Goal: Task Accomplishment & Management: Manage account settings

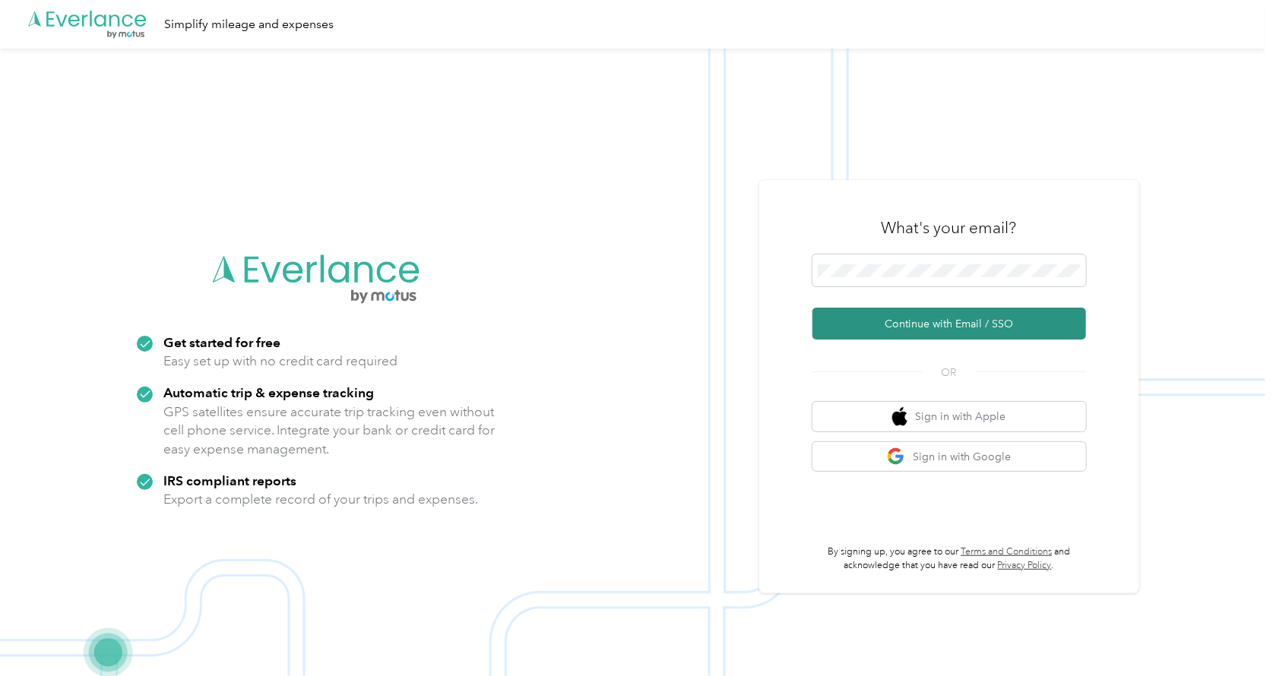
click at [968, 324] on button "Continue with Email / SSO" at bounding box center [949, 324] width 274 height 32
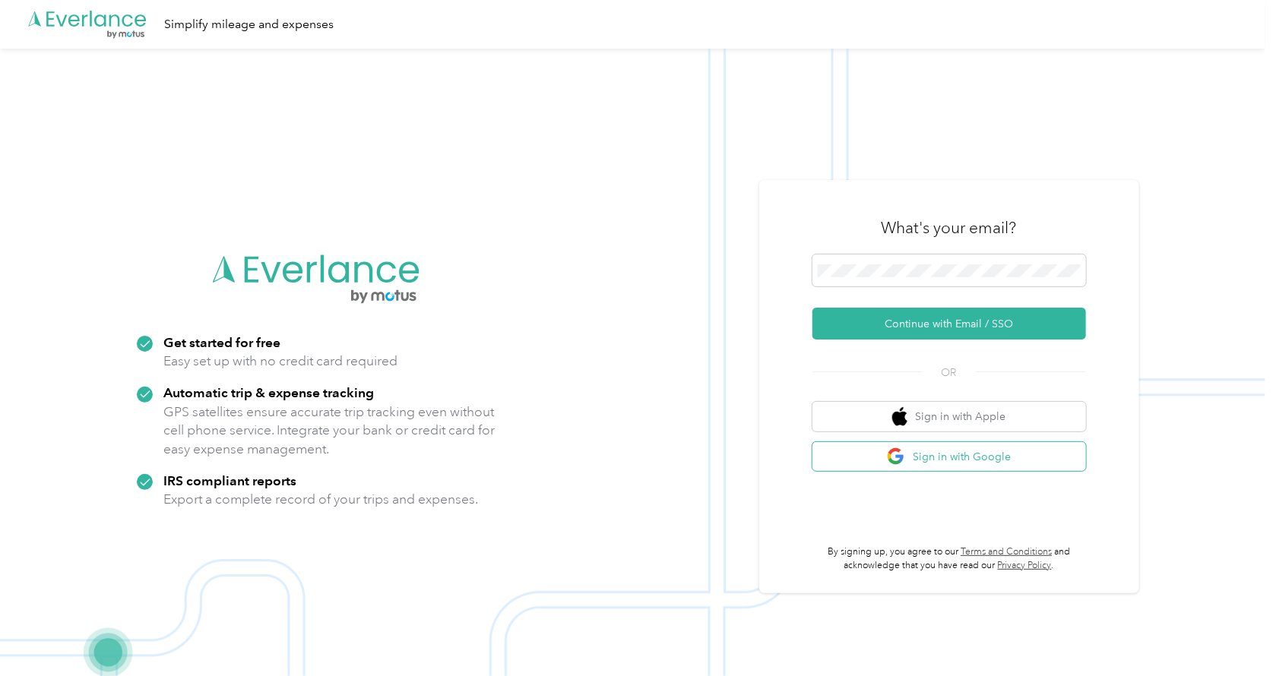
click at [964, 463] on button "Sign in with Google" at bounding box center [949, 457] width 274 height 30
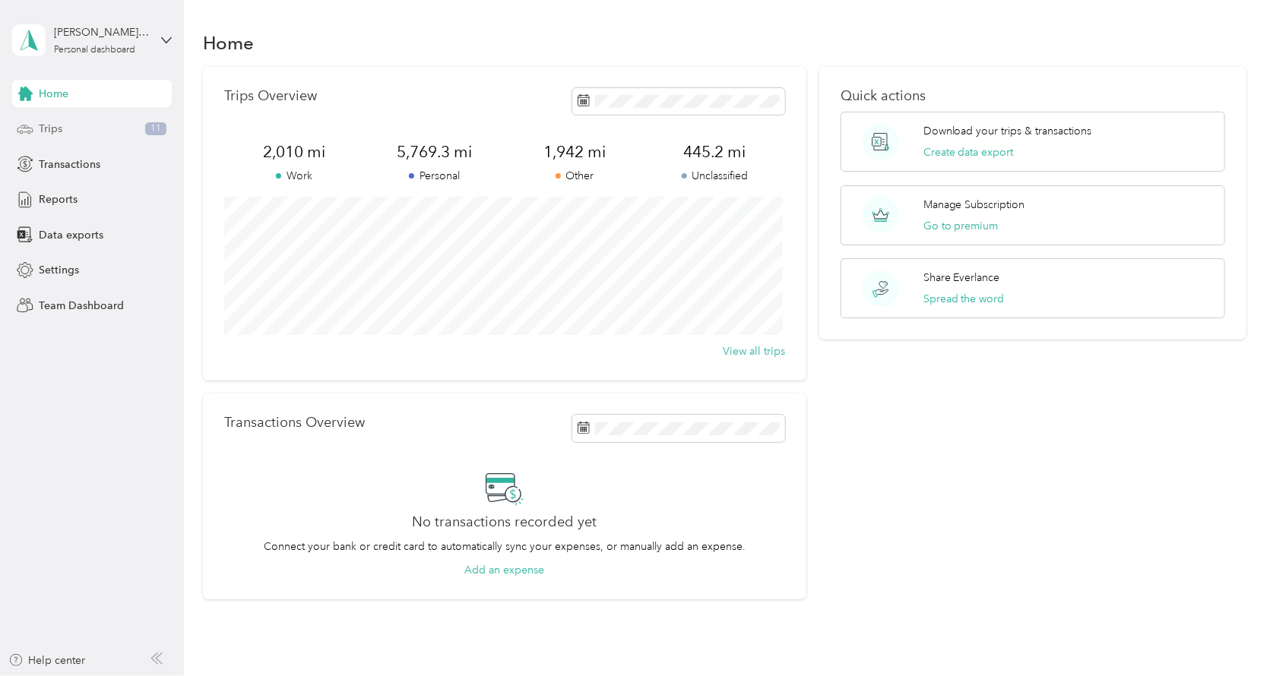
click at [49, 135] on span "Trips" at bounding box center [51, 129] width 24 height 16
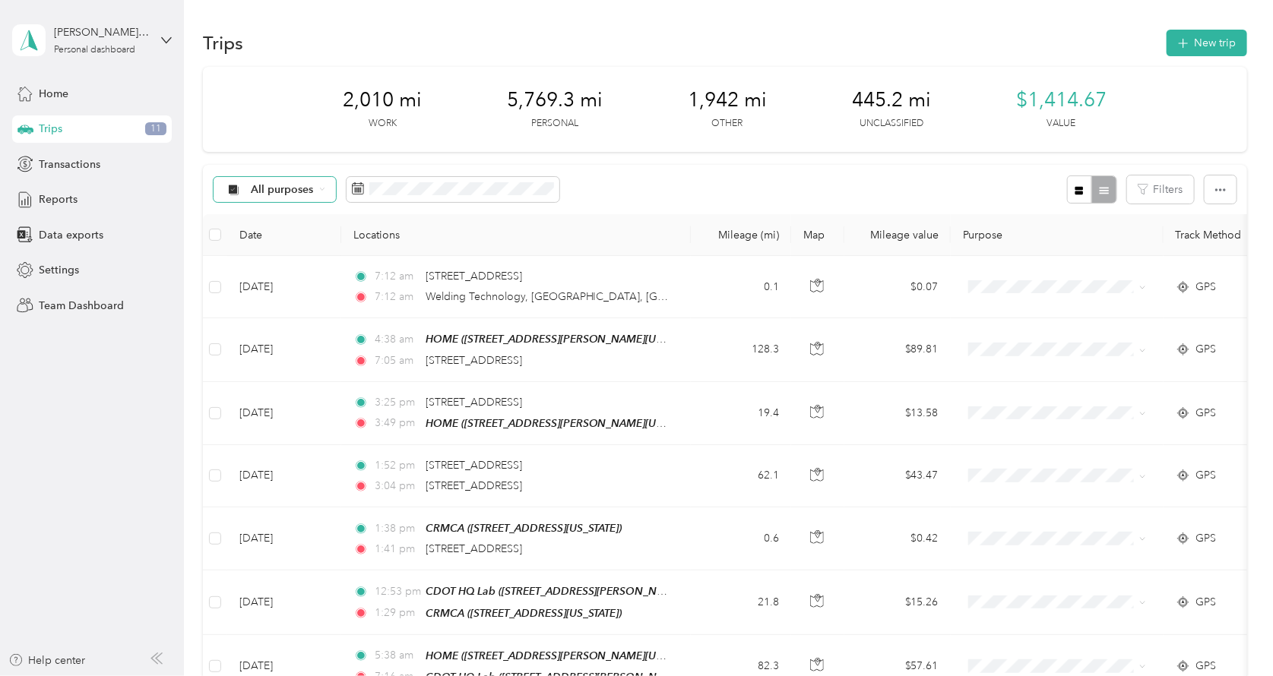
click at [323, 188] on icon at bounding box center [322, 189] width 4 height 2
click at [286, 239] on span "Unclassified" at bounding box center [289, 244] width 74 height 16
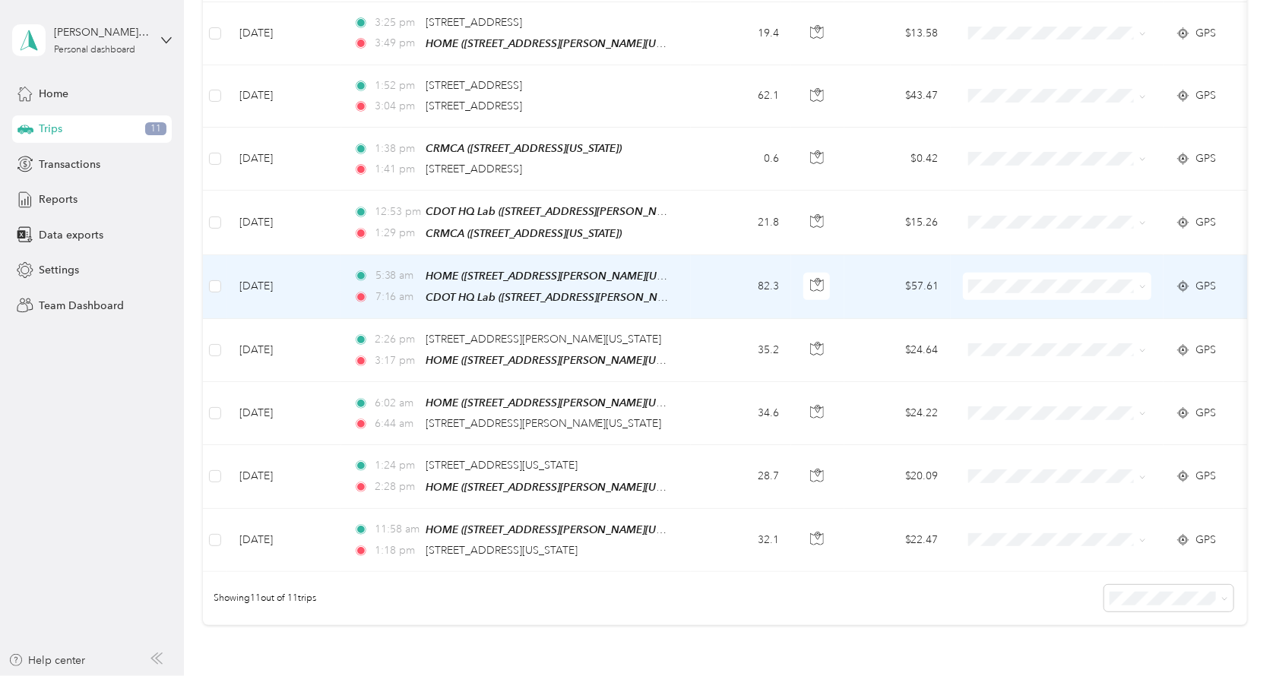
scroll to position [456, 0]
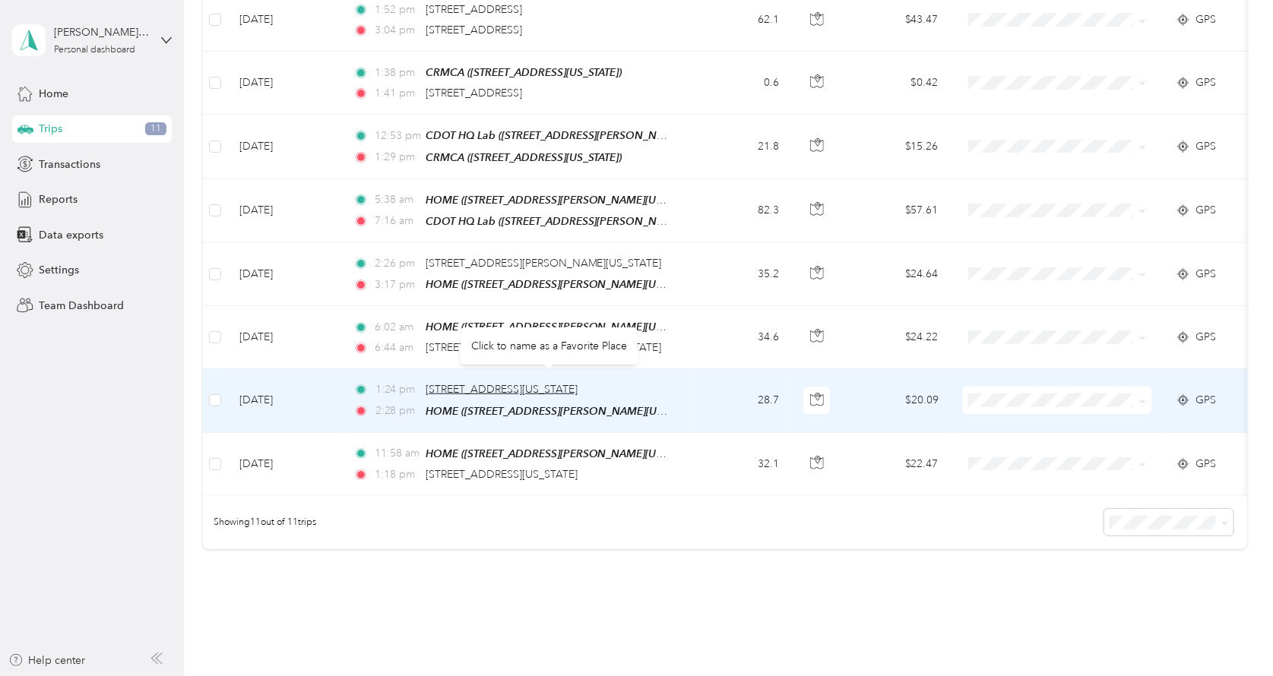
click at [578, 383] on span "[STREET_ADDRESS][US_STATE]" at bounding box center [502, 389] width 152 height 13
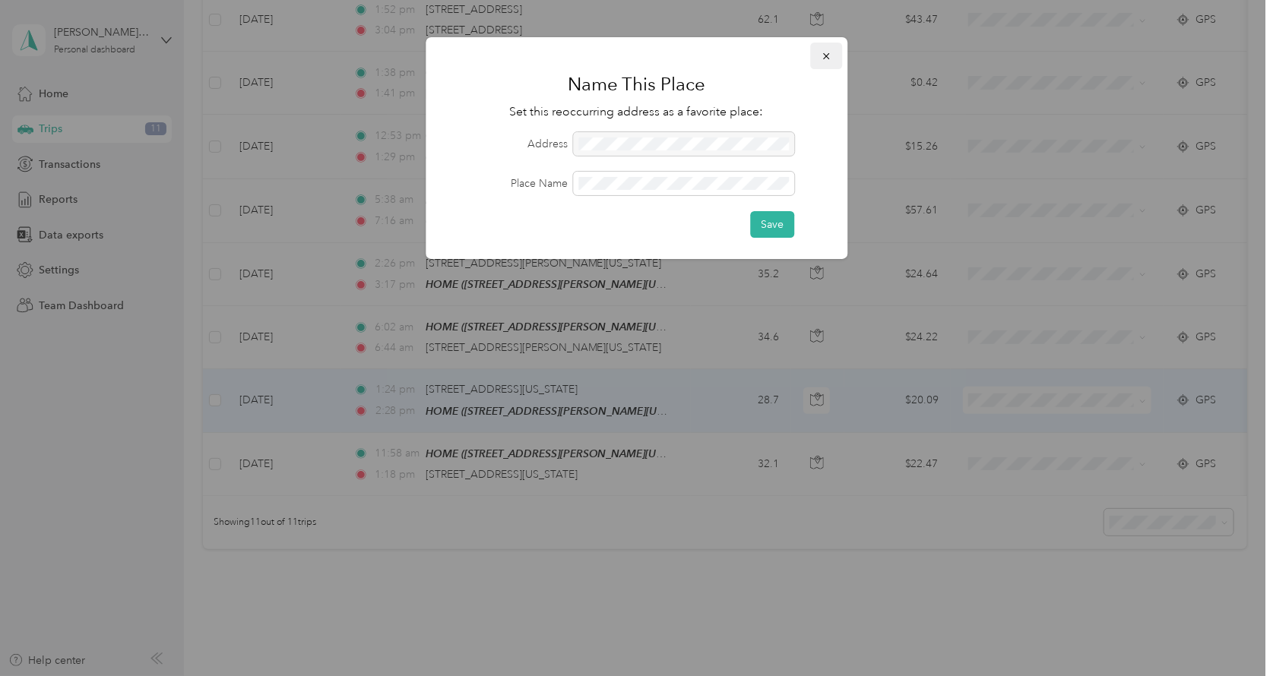
click at [831, 54] on icon "button" at bounding box center [826, 56] width 11 height 11
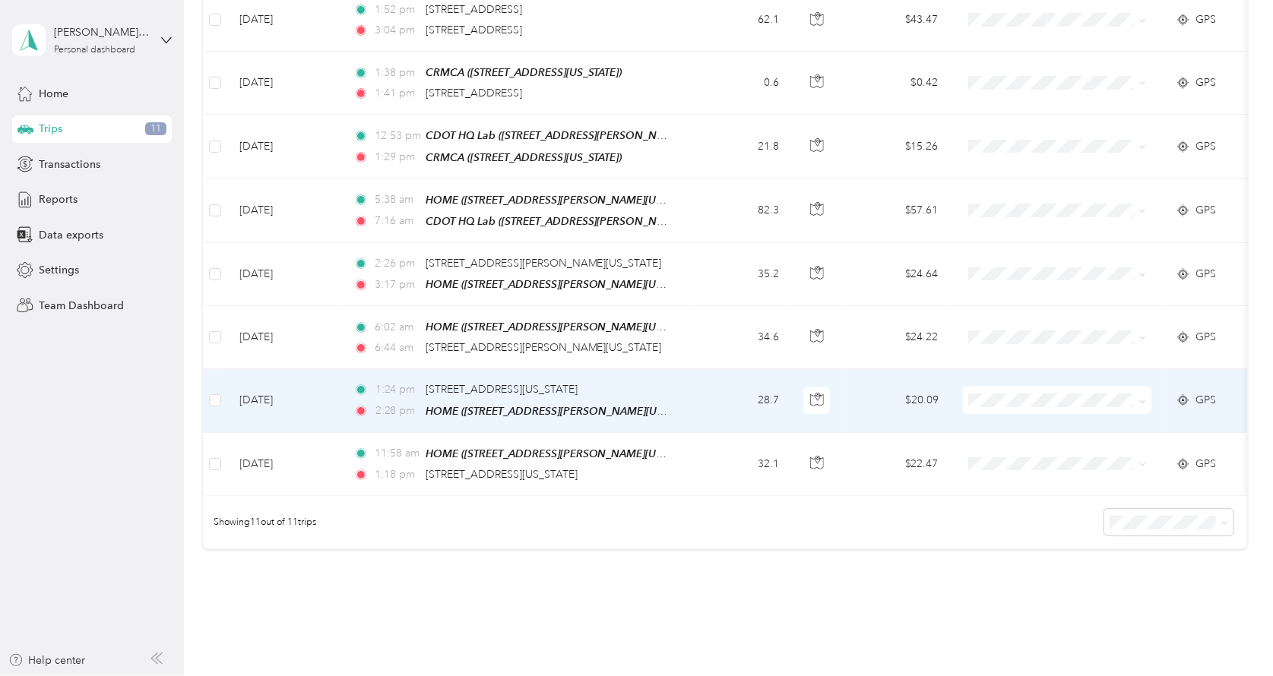
scroll to position [454, 0]
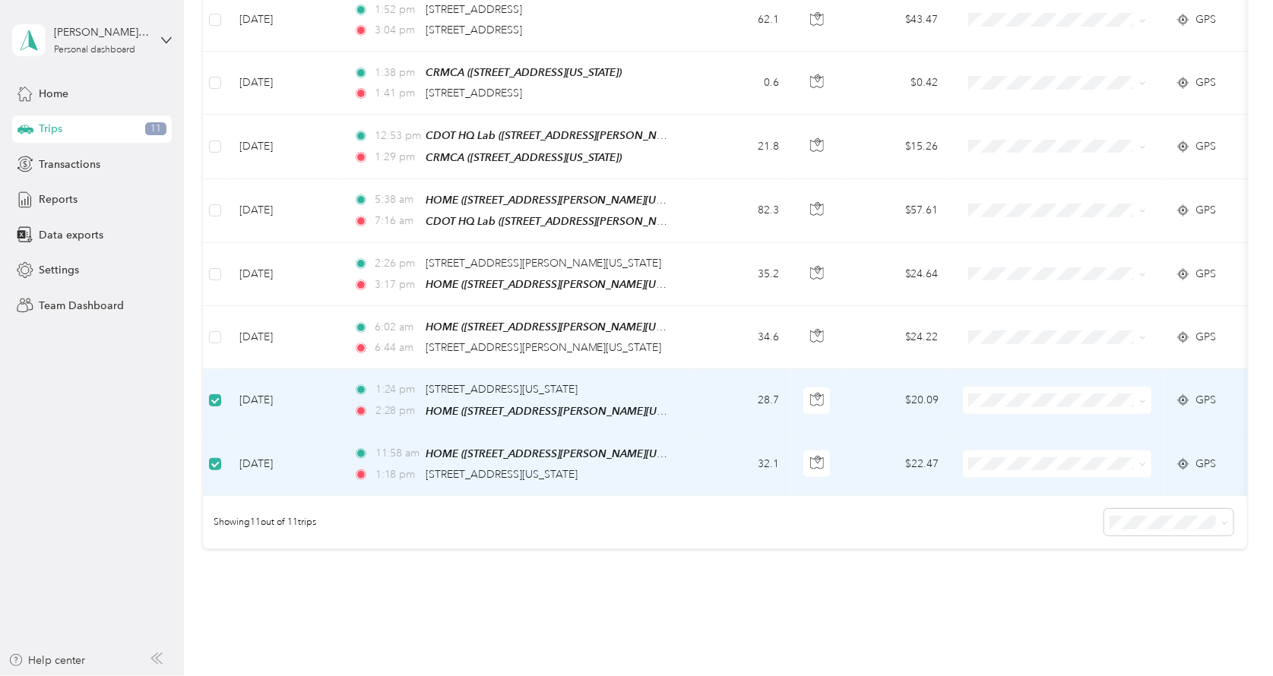
click at [1201, 392] on span "GPS" at bounding box center [1206, 400] width 21 height 17
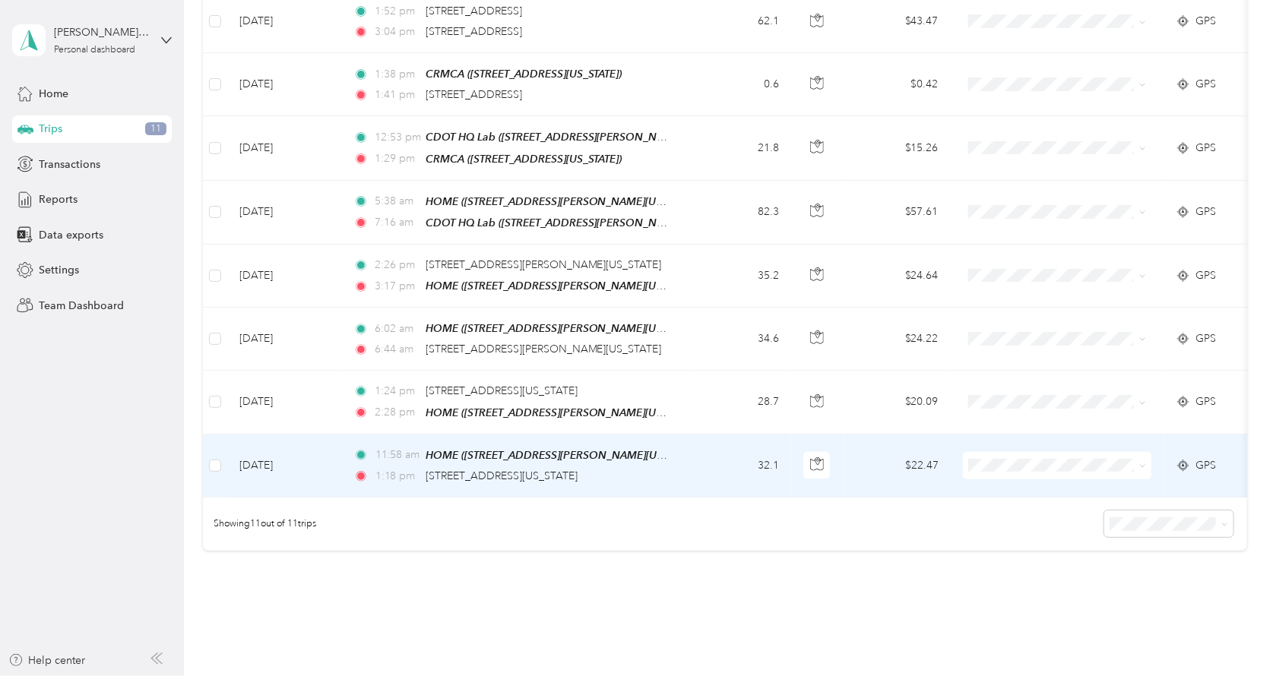
scroll to position [456, 0]
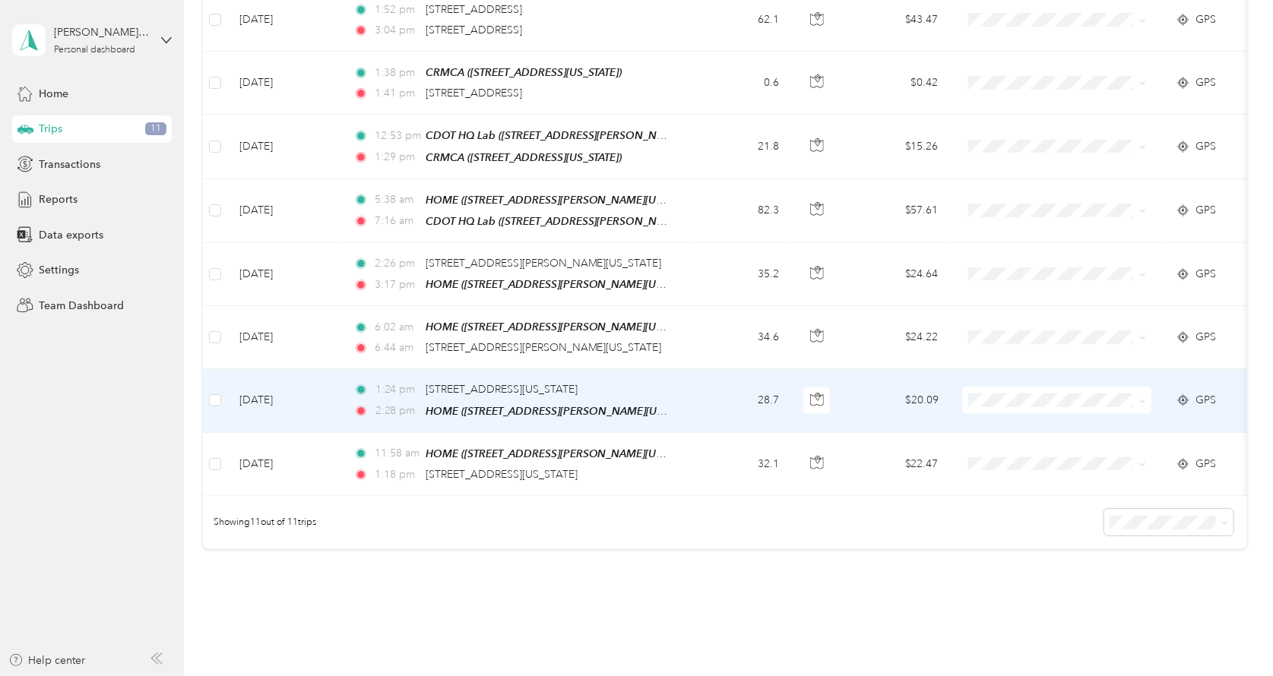
click at [1201, 392] on span "GPS" at bounding box center [1206, 400] width 21 height 17
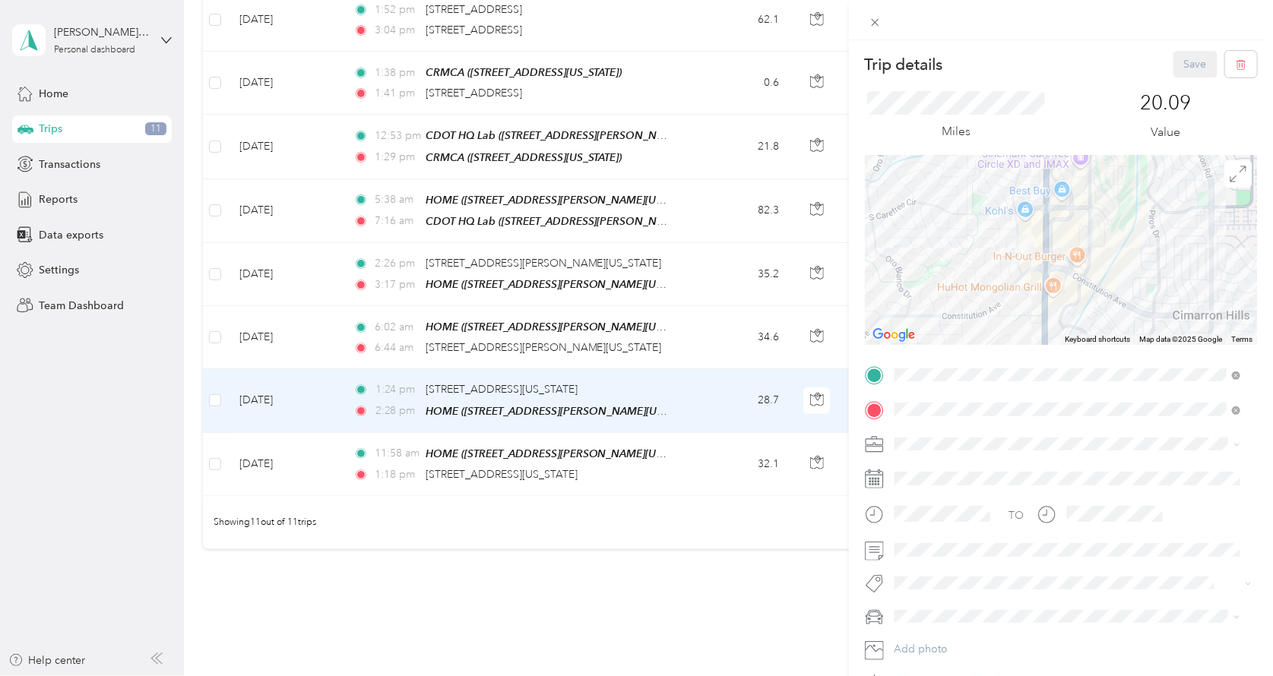
drag, startPoint x: 1009, startPoint y: 305, endPoint x: 989, endPoint y: 242, distance: 66.1
click at [989, 242] on div at bounding box center [1061, 250] width 392 height 190
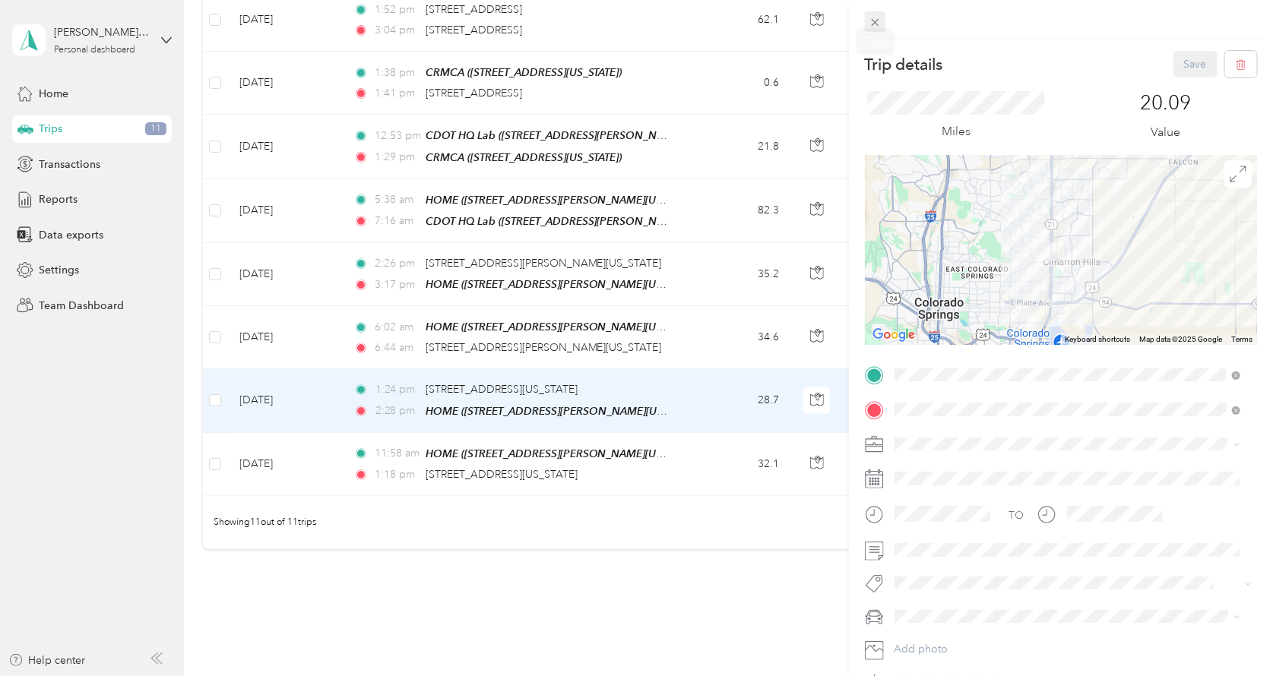
click at [870, 23] on icon at bounding box center [875, 22] width 13 height 13
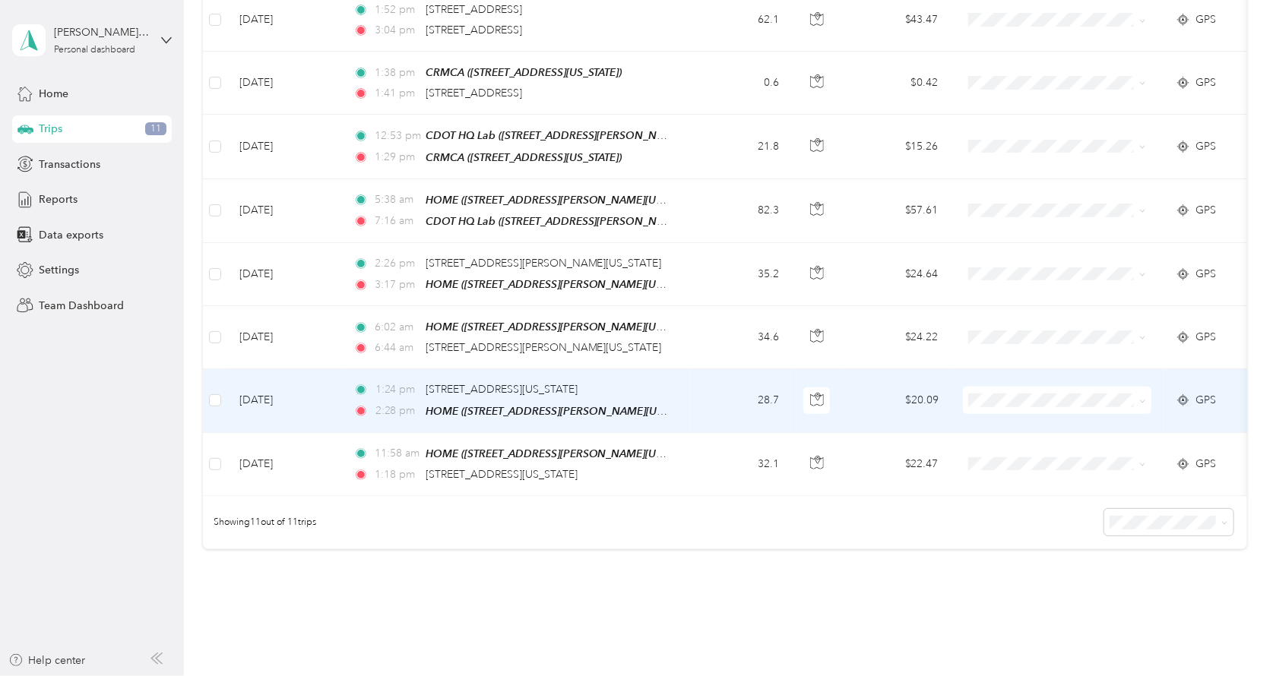
scroll to position [454, 0]
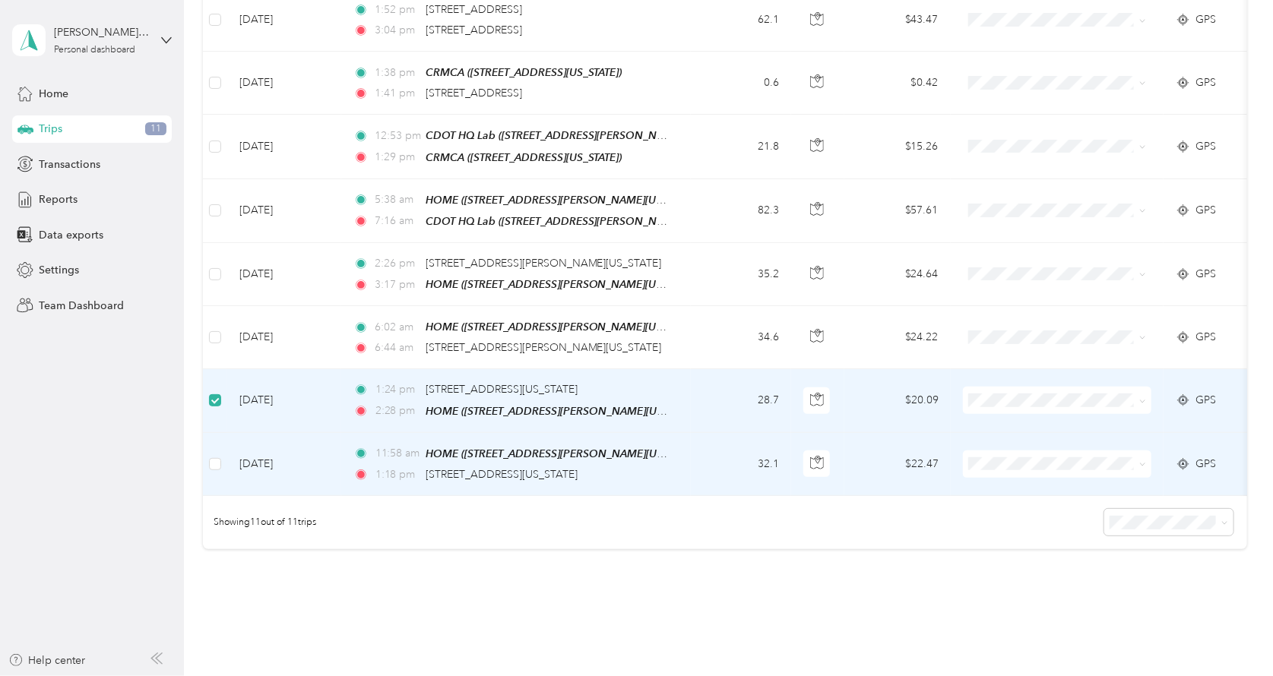
click at [221, 451] on td at bounding box center [215, 464] width 24 height 63
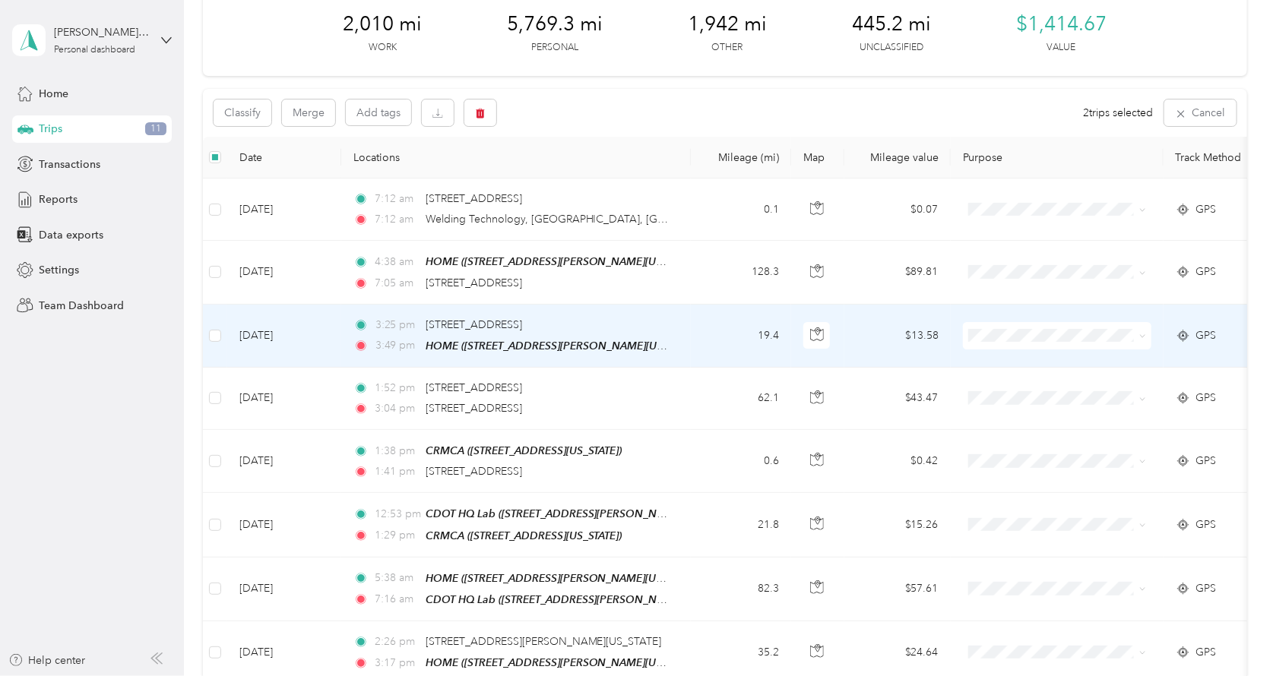
scroll to position [0, 0]
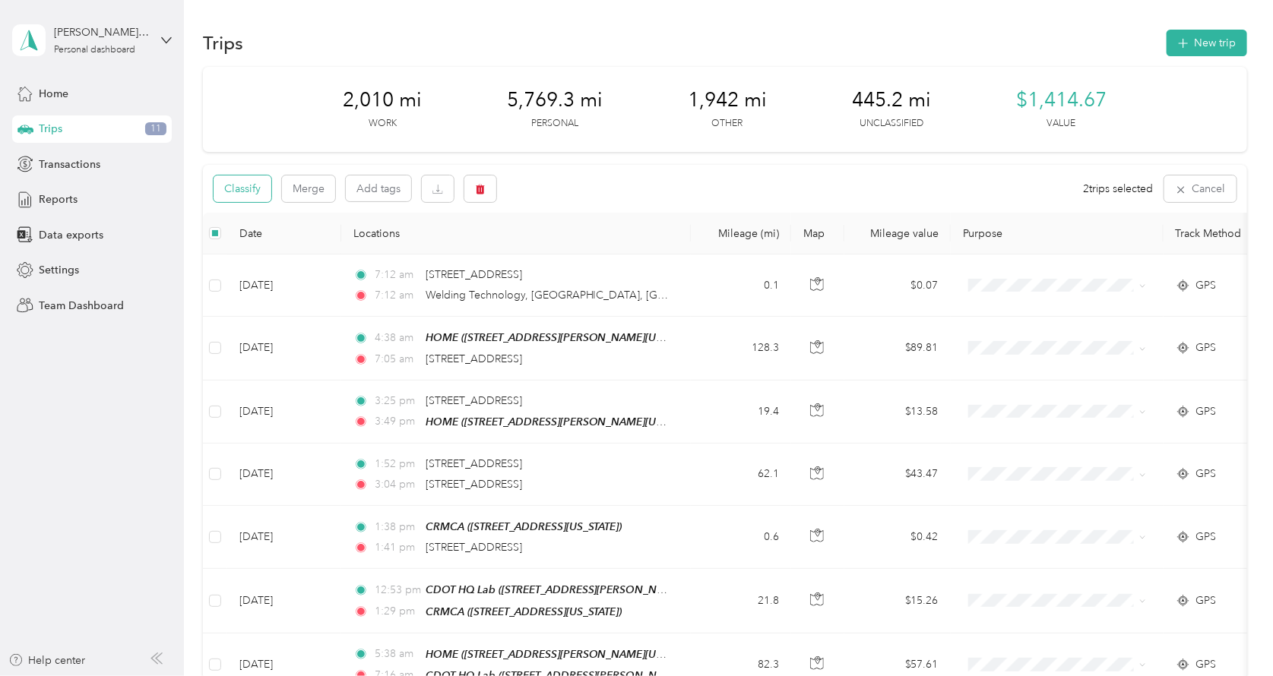
click at [249, 185] on button "Classify" at bounding box center [243, 189] width 58 height 27
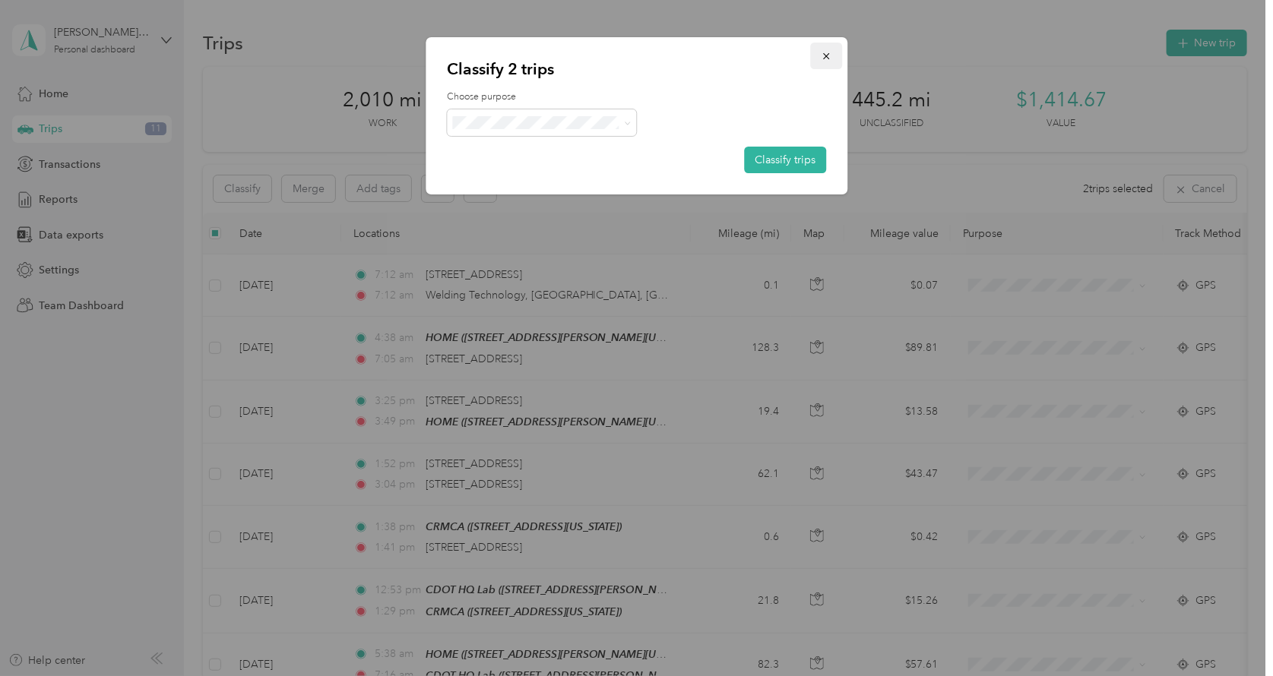
click at [823, 56] on icon "button" at bounding box center [826, 56] width 11 height 11
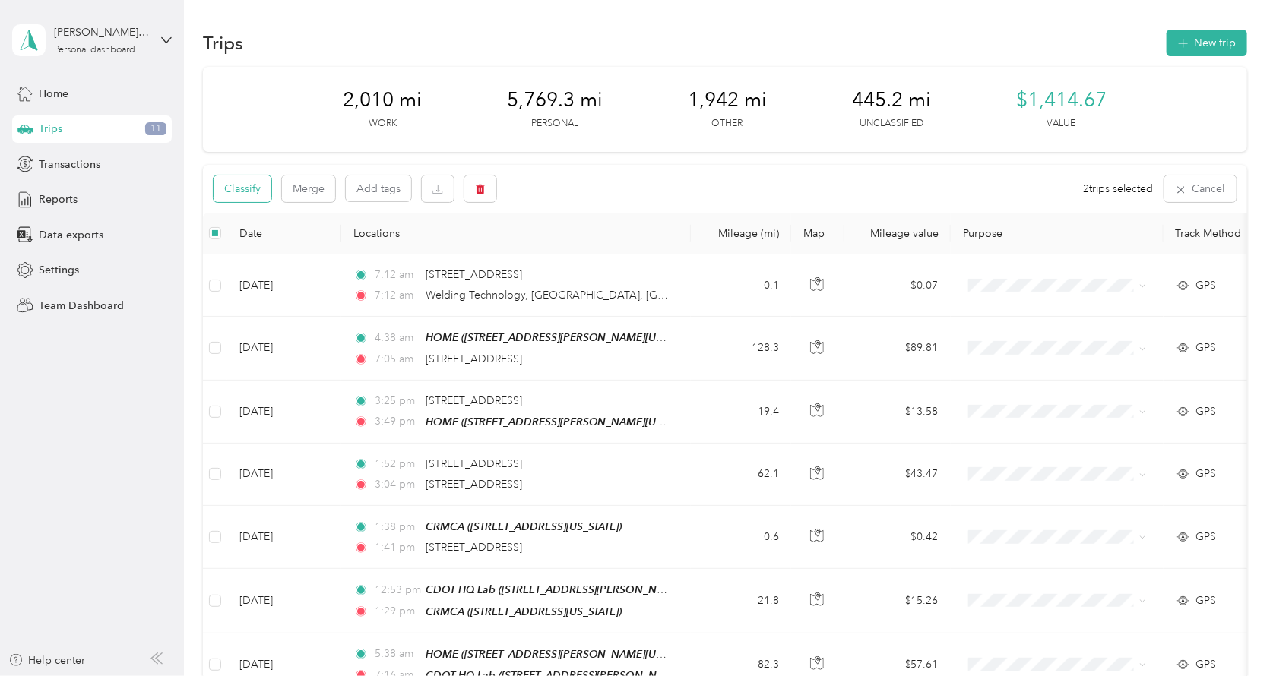
click at [248, 185] on button "Classify" at bounding box center [243, 189] width 58 height 27
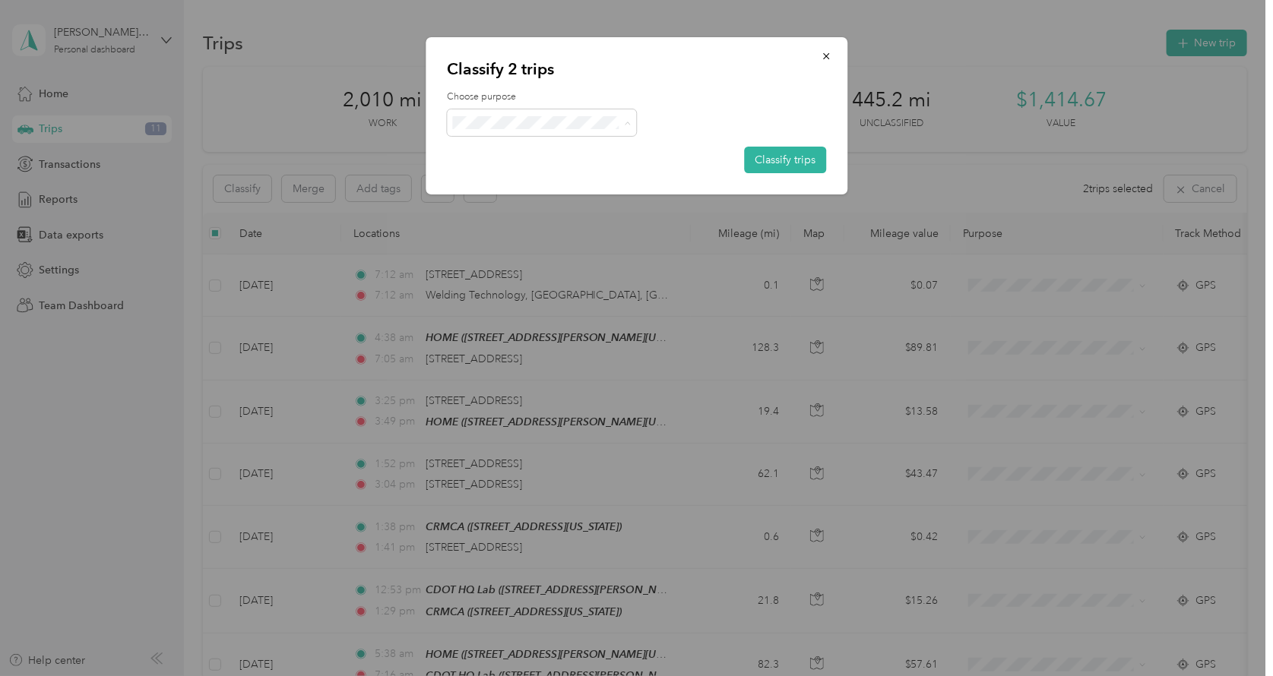
click at [534, 173] on span "Personal" at bounding box center [555, 177] width 141 height 16
click at [800, 158] on button "Classify trips" at bounding box center [785, 160] width 82 height 27
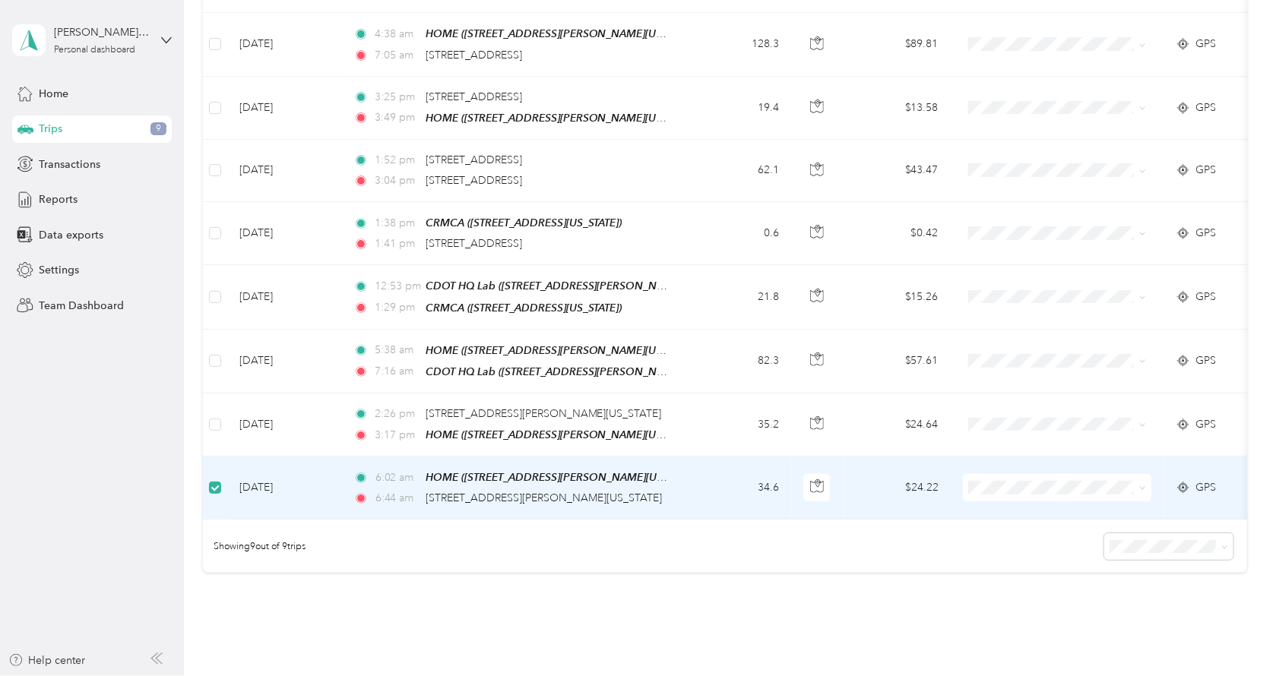
scroll to position [302, 0]
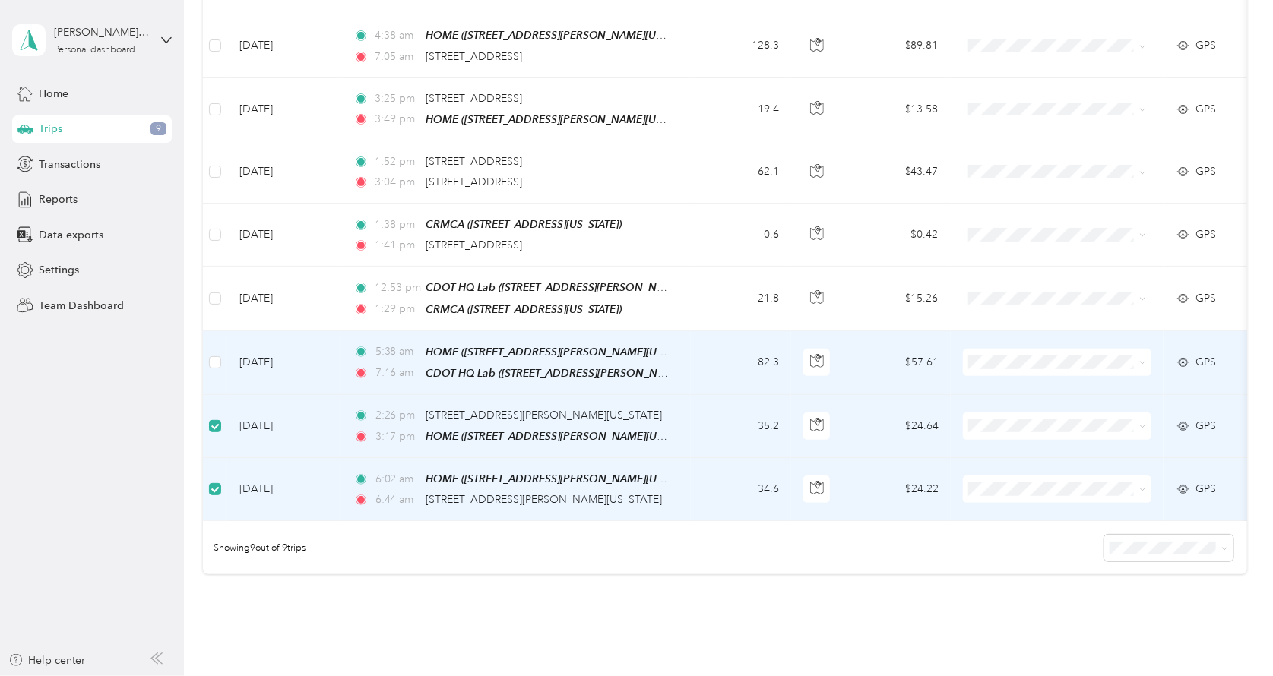
click at [223, 362] on td at bounding box center [215, 363] width 24 height 64
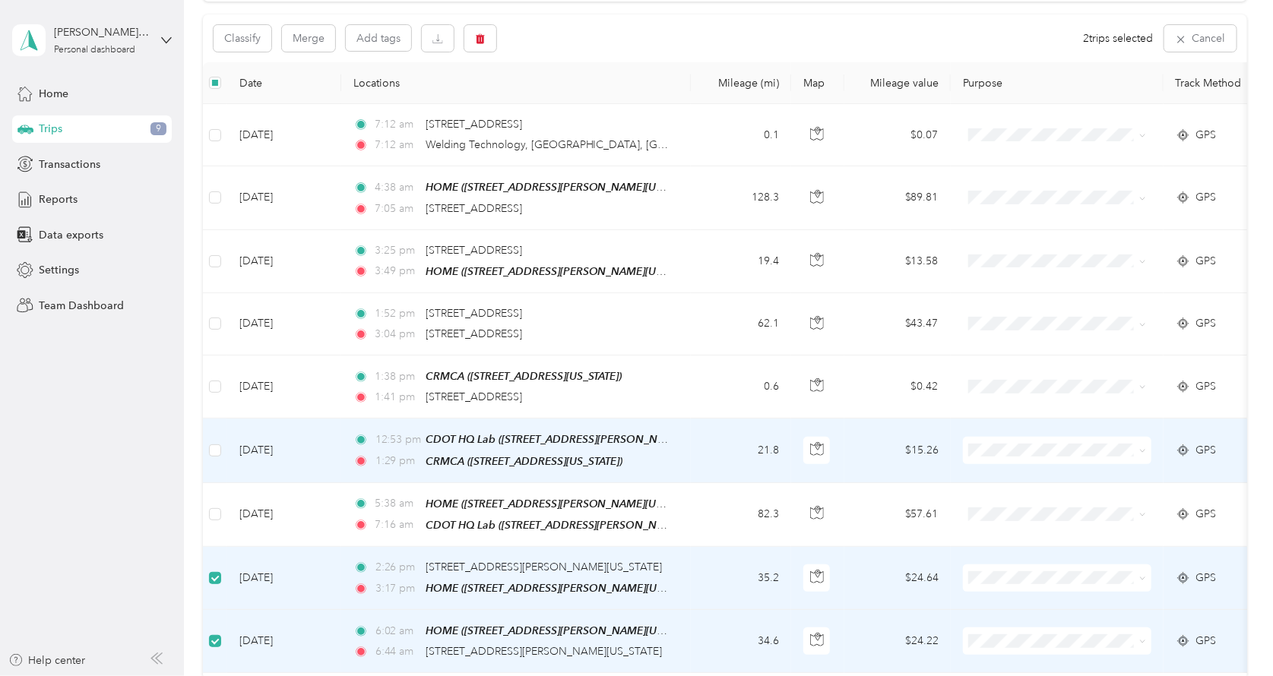
scroll to position [0, 0]
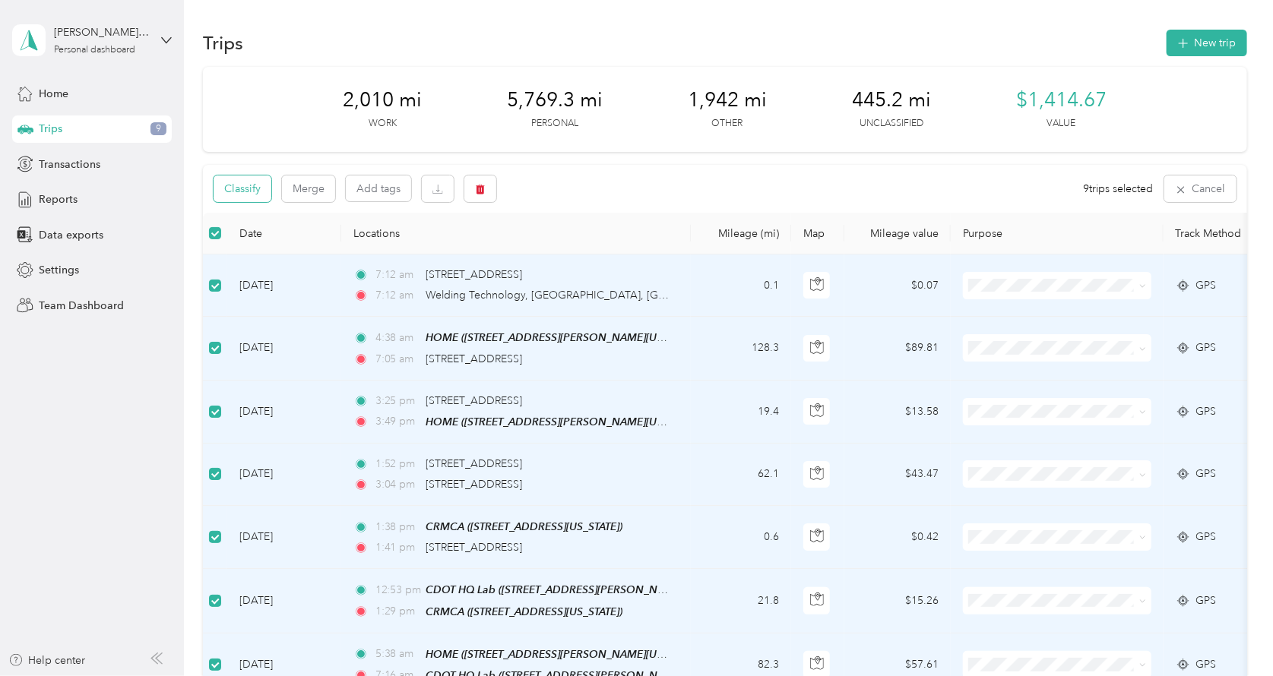
click at [260, 190] on button "Classify" at bounding box center [243, 189] width 58 height 27
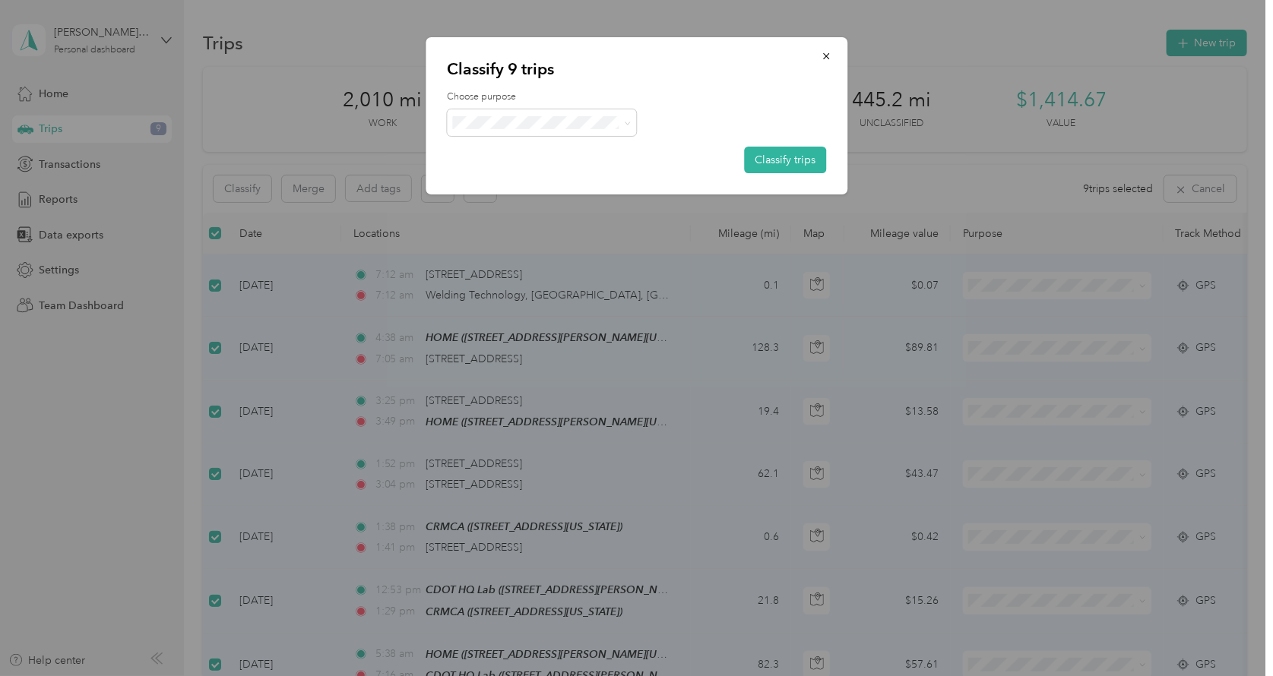
click at [546, 209] on li "Nonprofit" at bounding box center [541, 203] width 189 height 27
click at [795, 153] on button "Classify trips" at bounding box center [785, 160] width 82 height 27
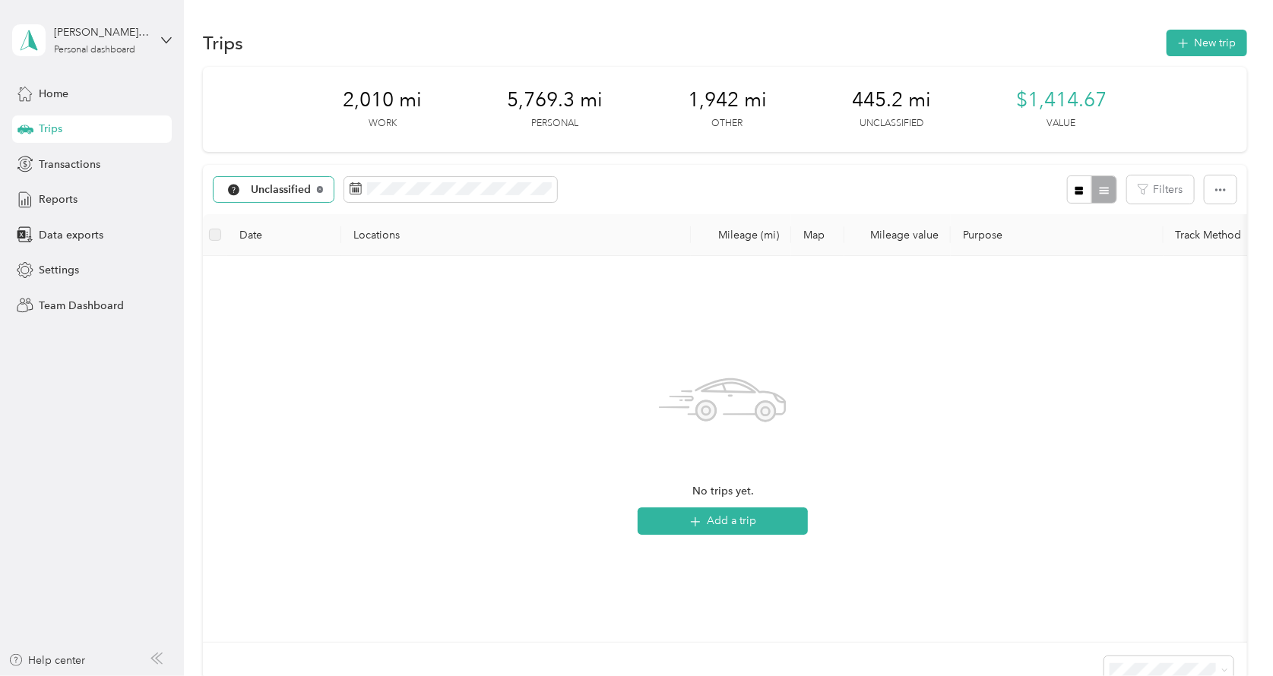
click at [321, 190] on icon at bounding box center [320, 189] width 6 height 6
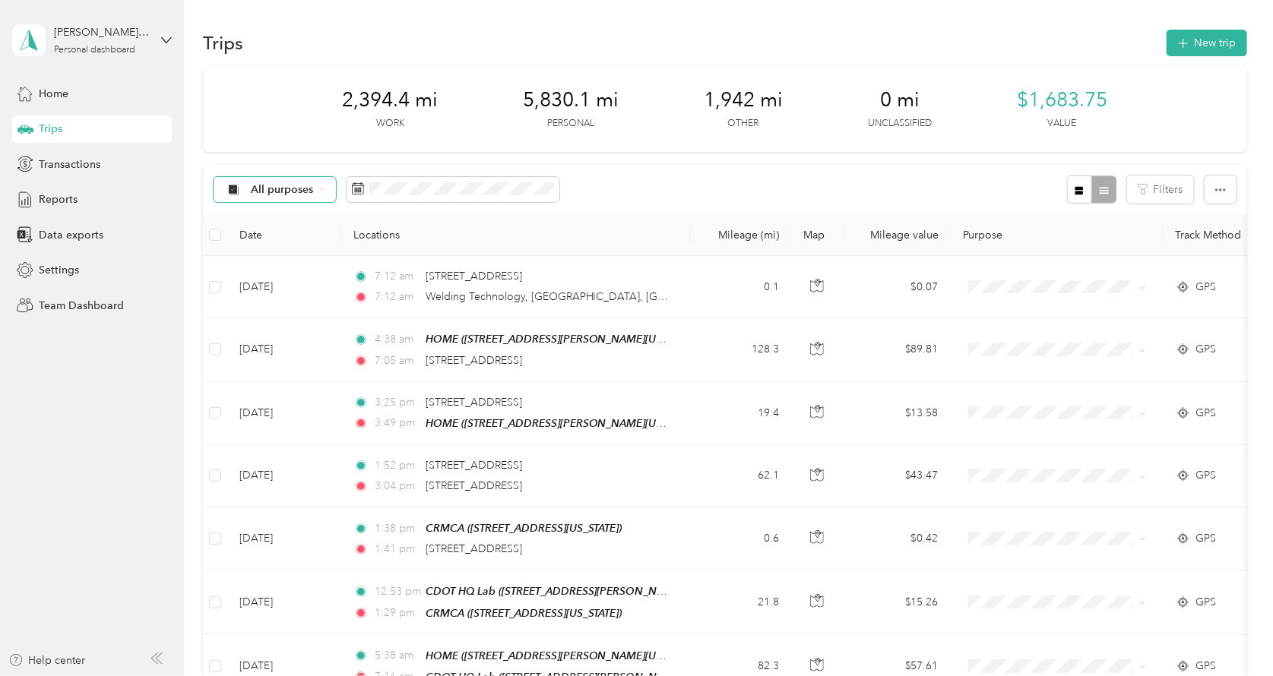
click at [321, 190] on icon at bounding box center [322, 189] width 6 height 6
click at [277, 264] on span "Work" at bounding box center [289, 270] width 74 height 16
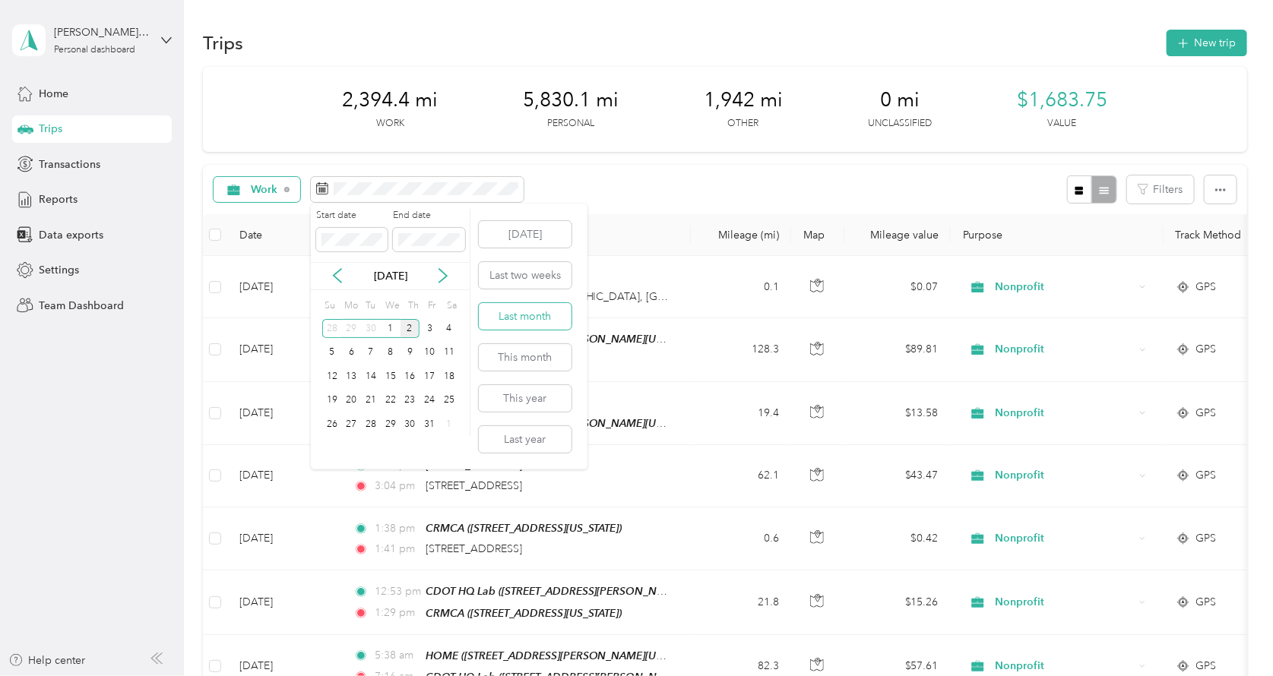
click at [538, 319] on button "Last month" at bounding box center [525, 316] width 93 height 27
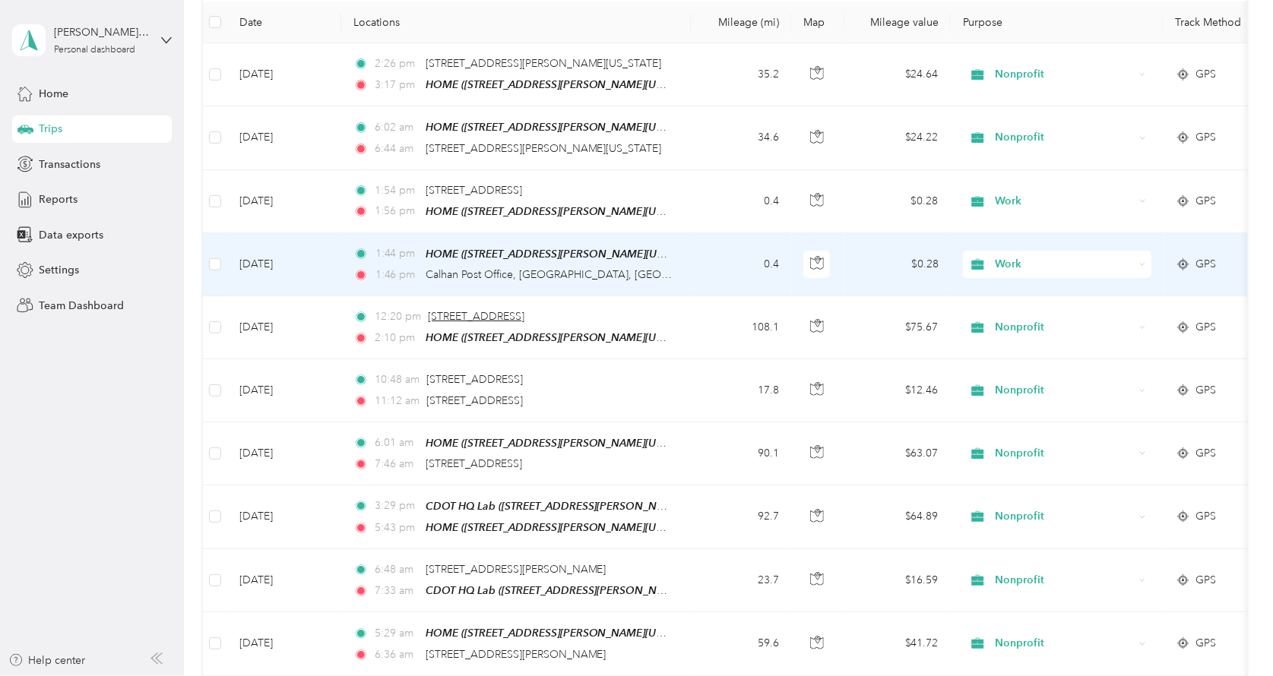
scroll to position [137, 0]
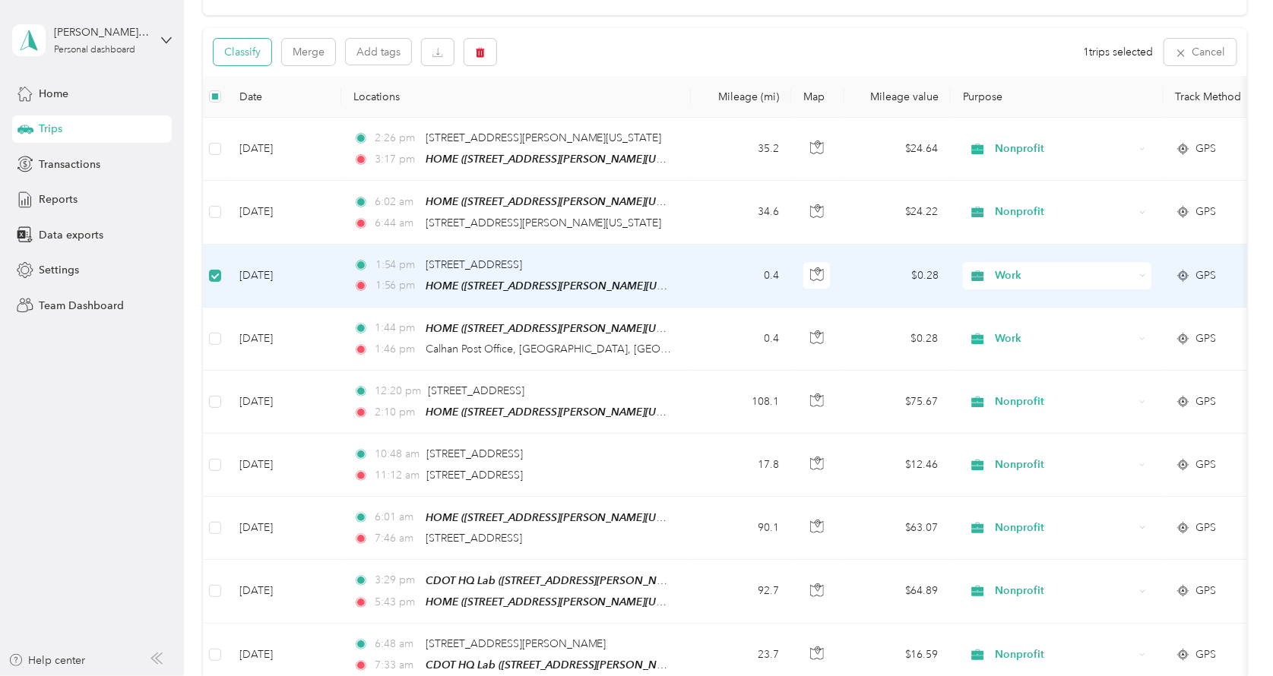
click at [263, 52] on button "Classify" at bounding box center [243, 52] width 58 height 27
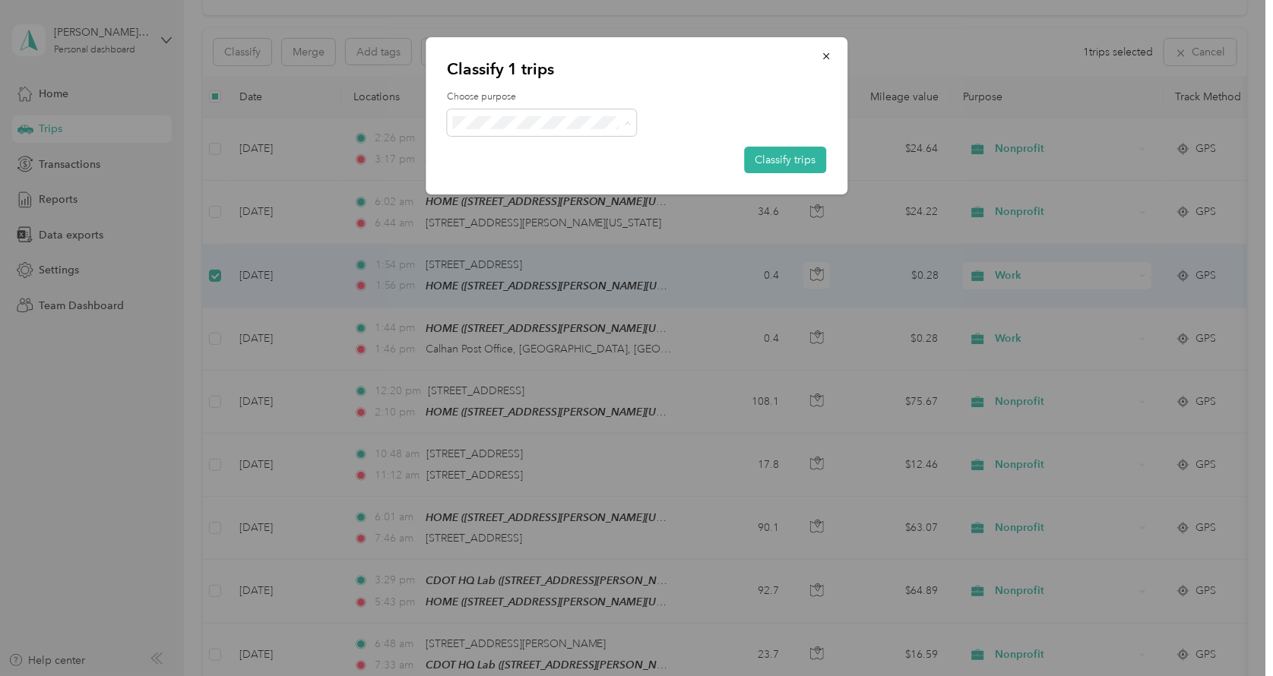
click at [517, 178] on span "Personal" at bounding box center [555, 177] width 141 height 16
click at [801, 163] on button "Classify trips" at bounding box center [785, 160] width 82 height 27
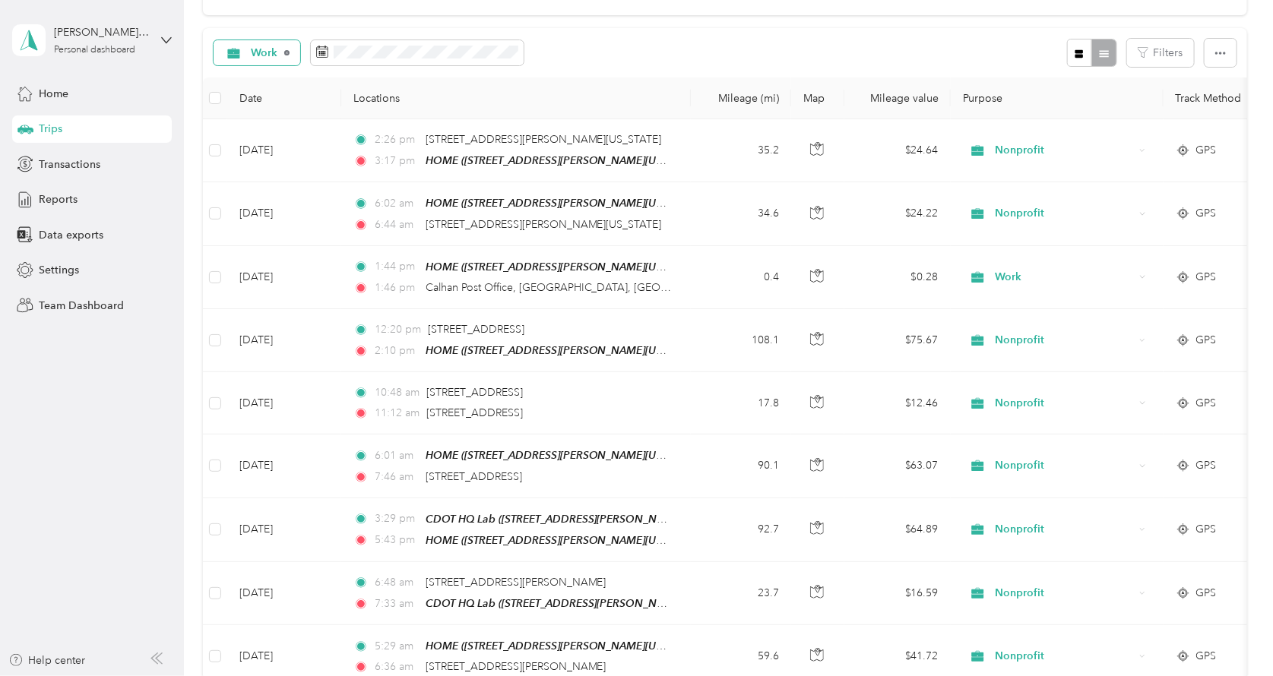
click at [287, 52] on icon at bounding box center [287, 53] width 6 height 6
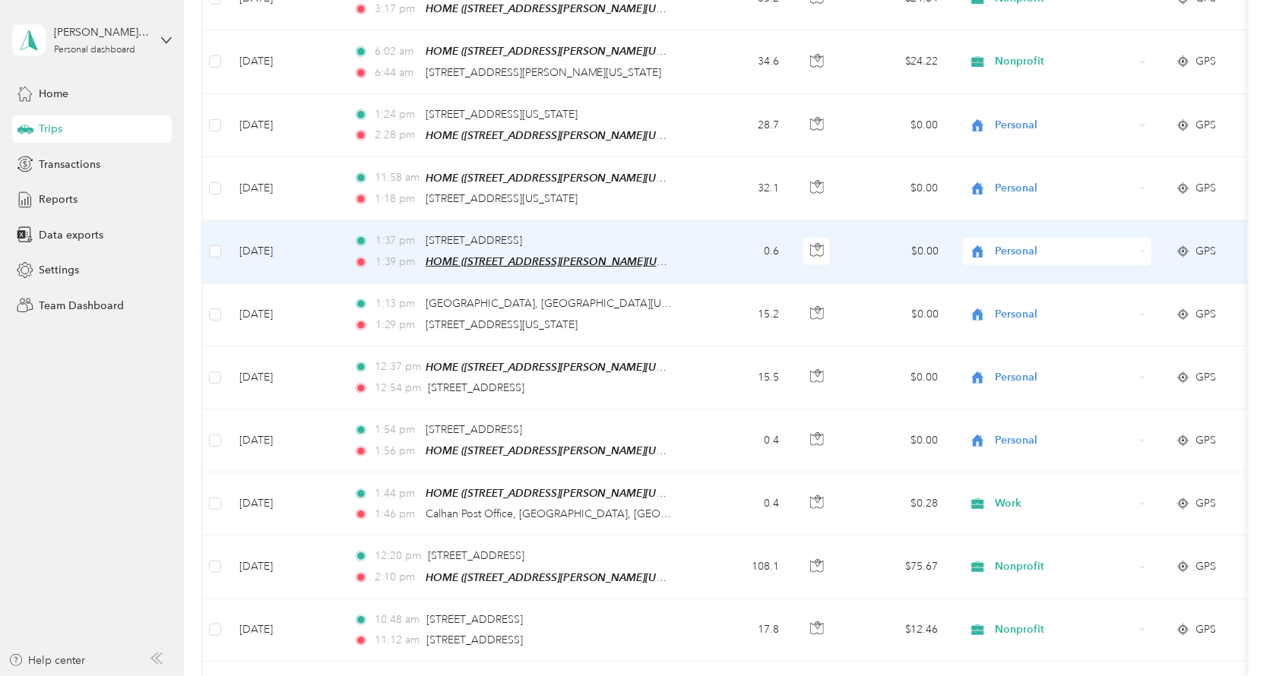
scroll to position [365, 0]
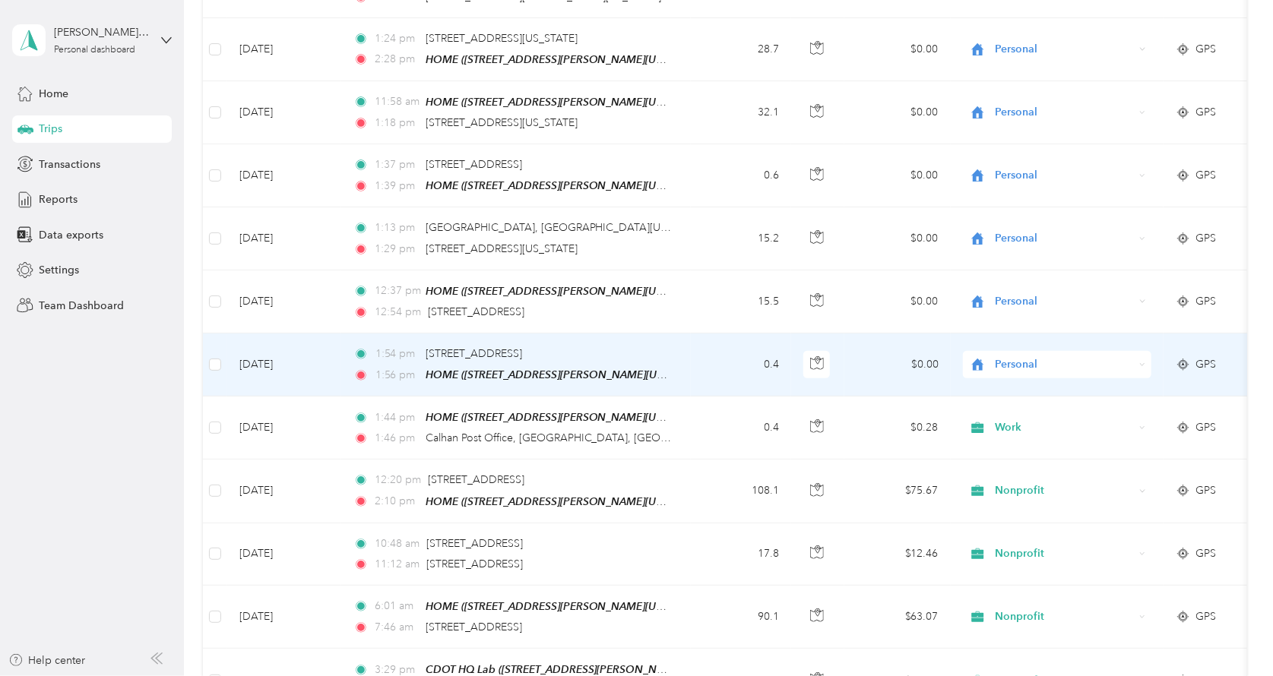
click at [1138, 354] on div "Personal" at bounding box center [1057, 364] width 188 height 27
click at [1046, 388] on li "Work" at bounding box center [1057, 385] width 188 height 27
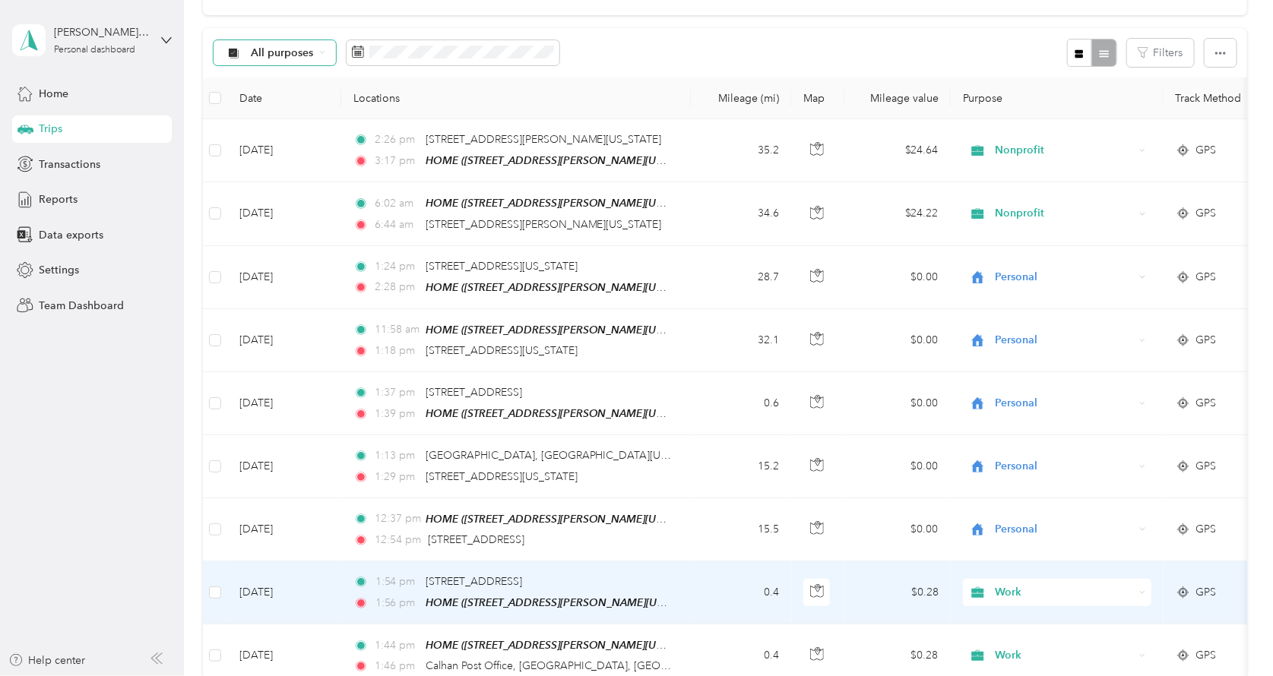
scroll to position [61, 0]
